Goal: Task Accomplishment & Management: Manage account settings

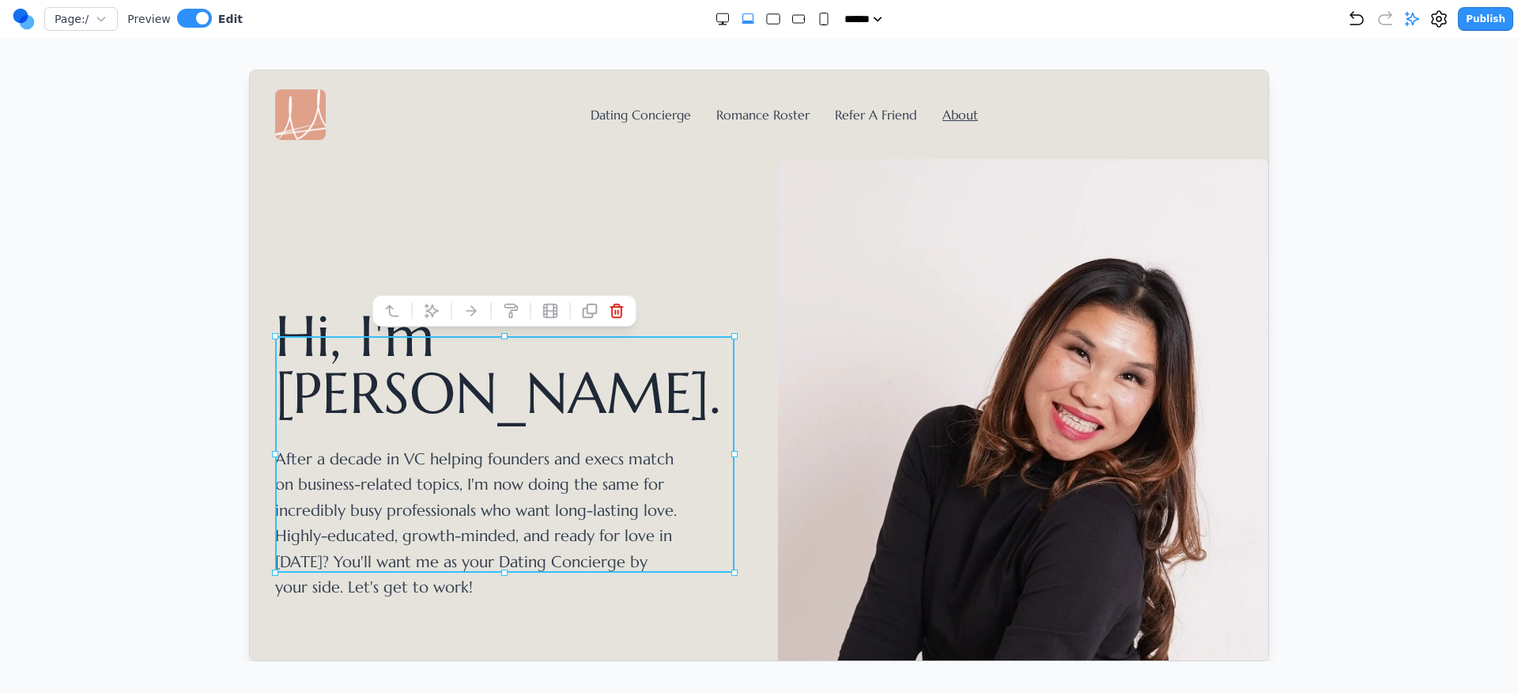
click at [141, 113] on div at bounding box center [759, 365] width 1455 height 591
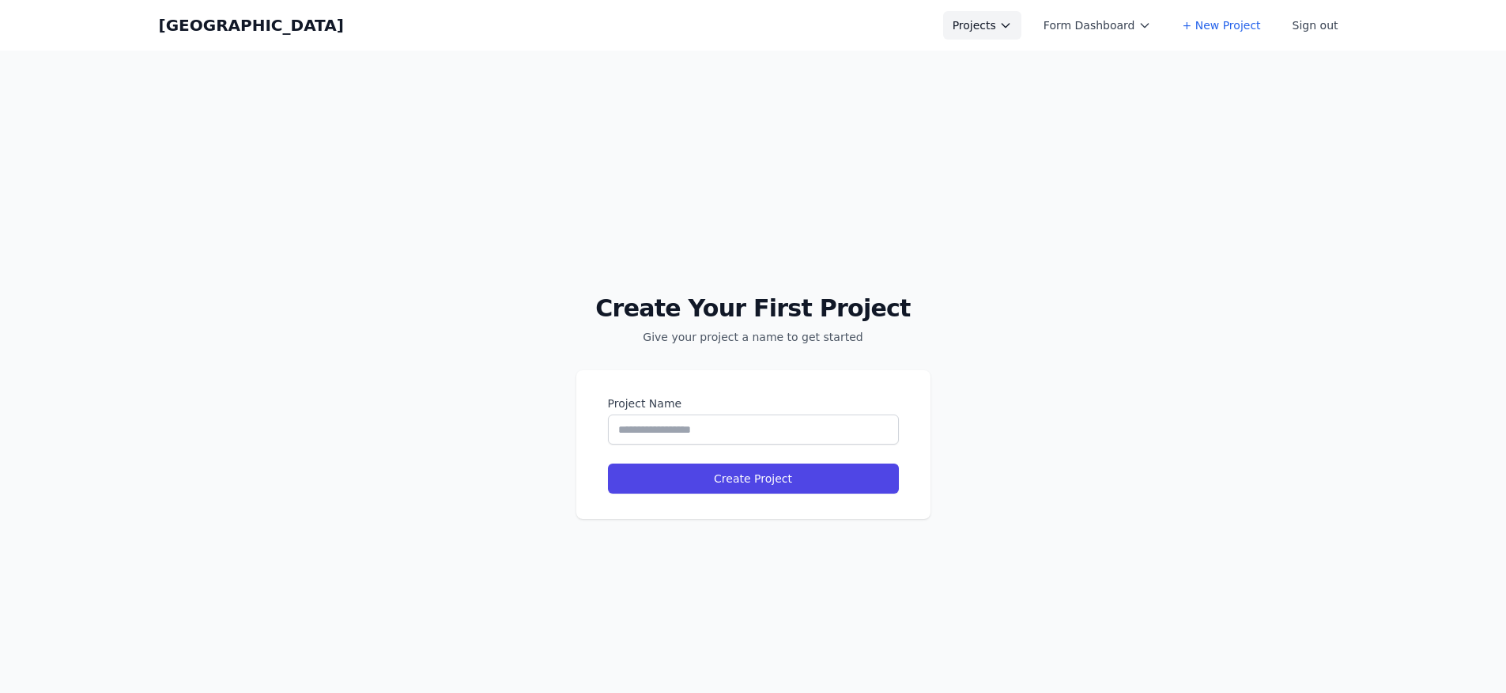
click at [990, 32] on button "Projects" at bounding box center [982, 25] width 78 height 28
click at [1148, 22] on button "Sign out" at bounding box center [1315, 25] width 65 height 28
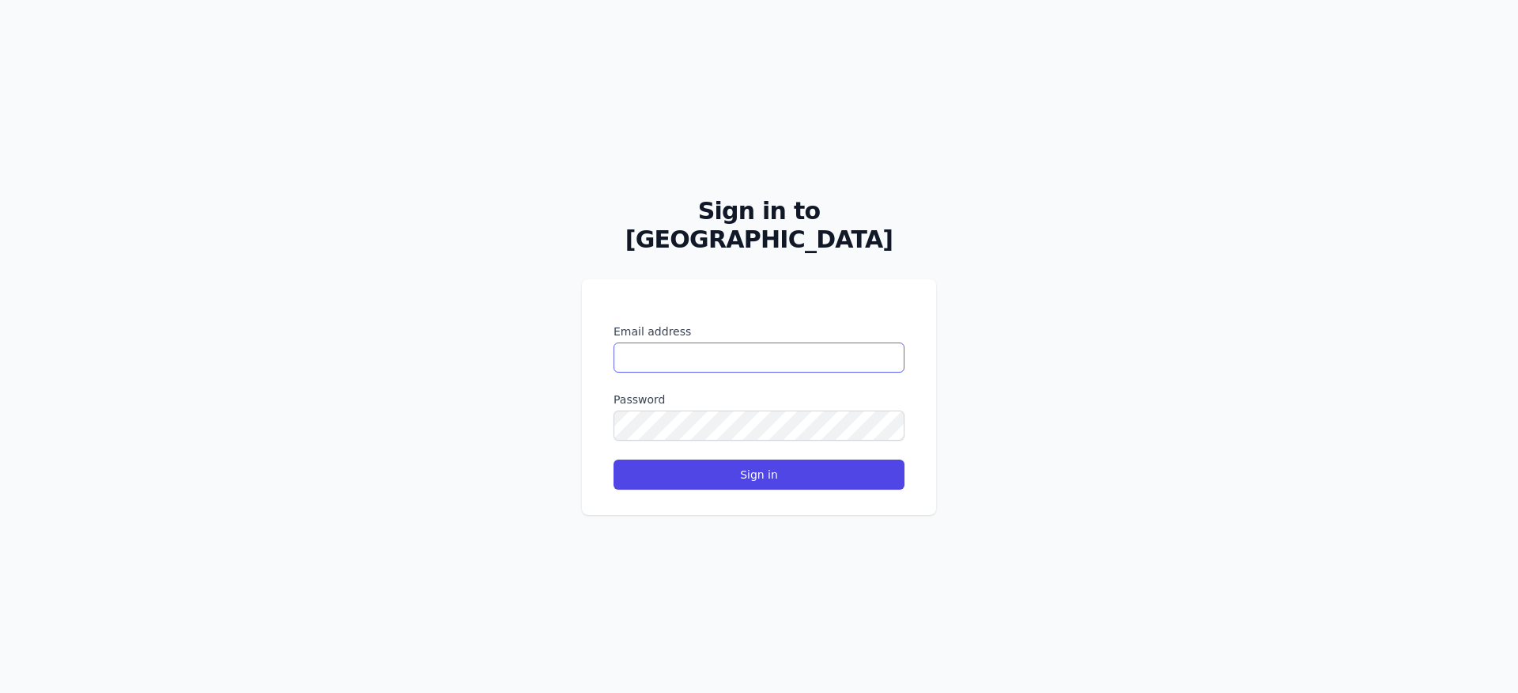
click at [690, 349] on input "Email address" at bounding box center [759, 357] width 291 height 30
type input "**********"
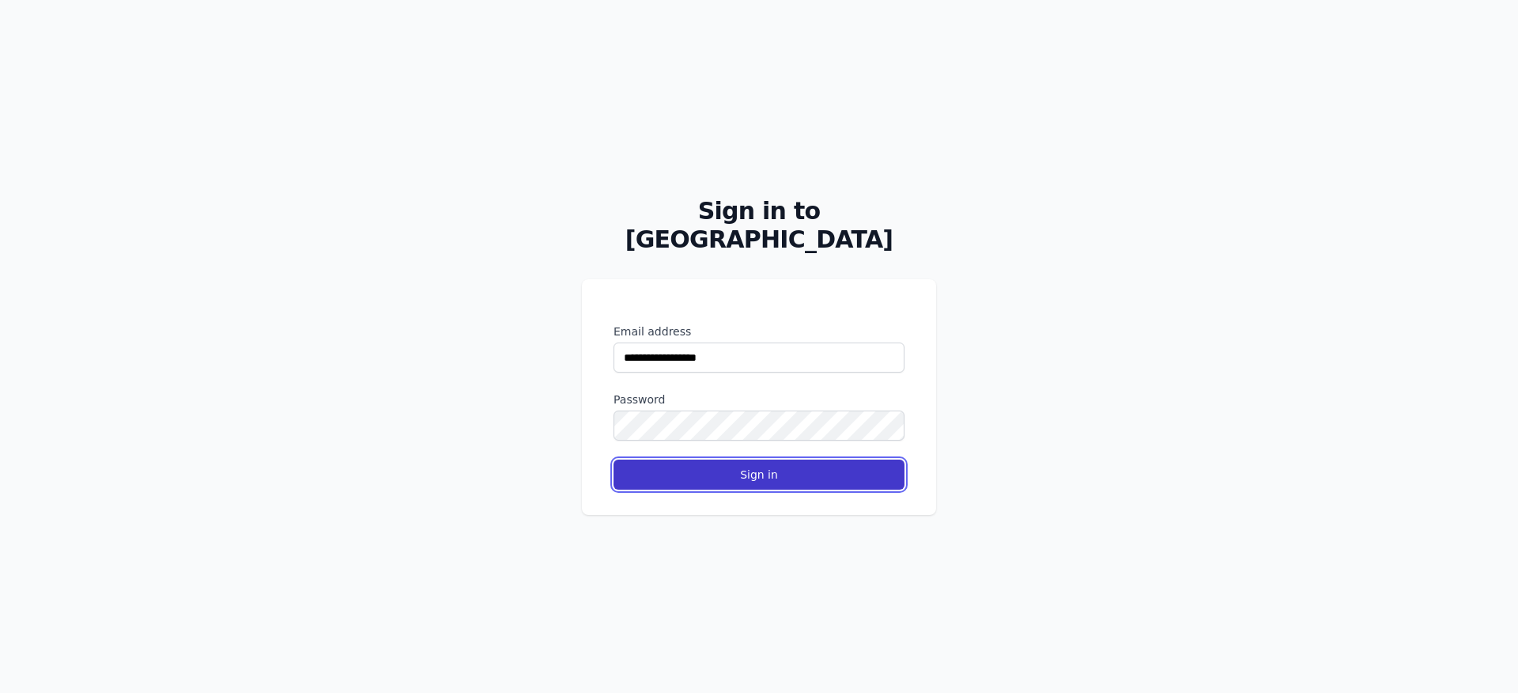
click at [761, 459] on button "Sign in" at bounding box center [759, 474] width 291 height 30
